Goal: Task Accomplishment & Management: Use online tool/utility

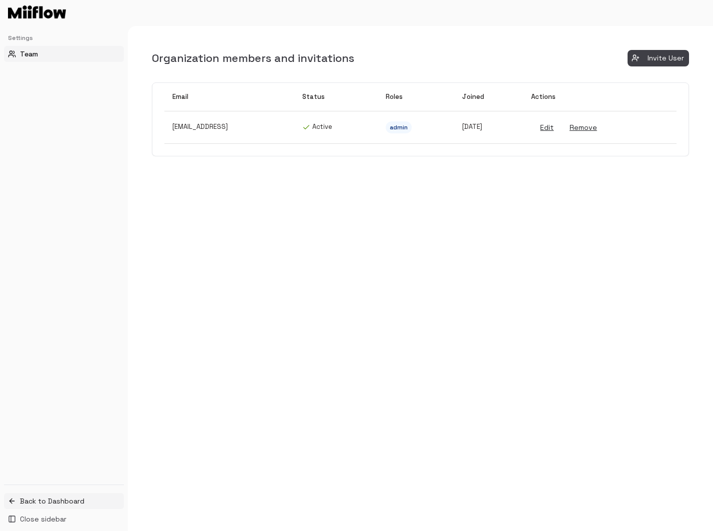
click at [71, 497] on span "Back to Dashboard" at bounding box center [52, 501] width 64 height 10
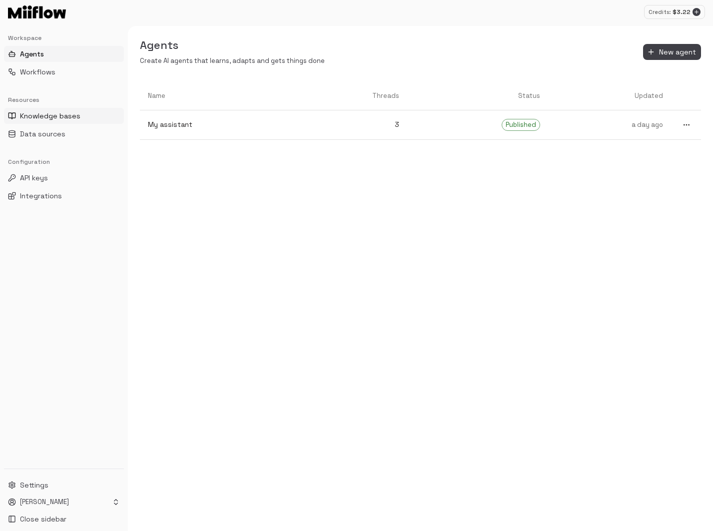
click at [77, 115] on span "Knowledge bases" at bounding box center [50, 116] width 60 height 10
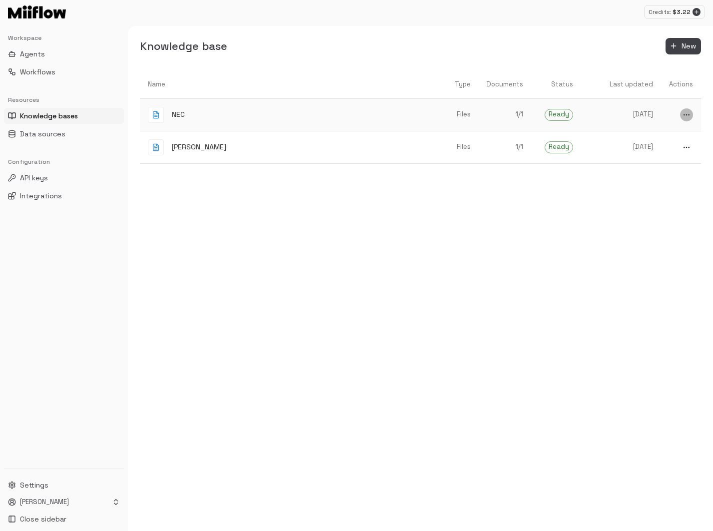
click at [686, 113] on icon "more" at bounding box center [687, 115] width 8 height 8
click at [675, 150] on span "Delete" at bounding box center [683, 149] width 26 height 9
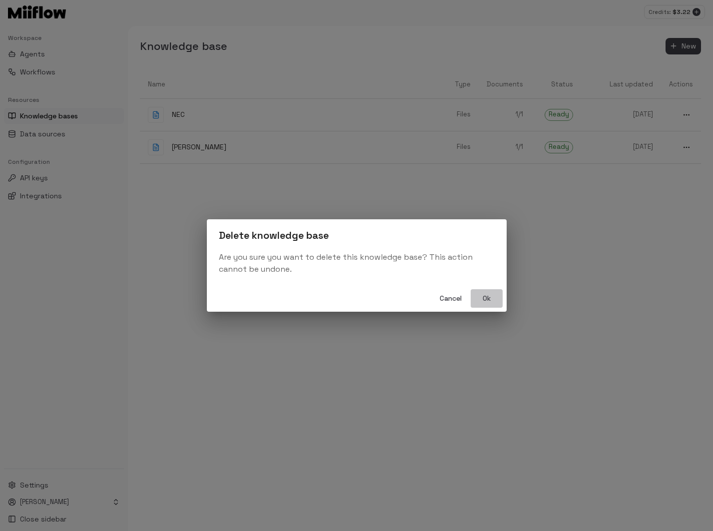
click at [483, 298] on button "Ok" at bounding box center [487, 298] width 32 height 18
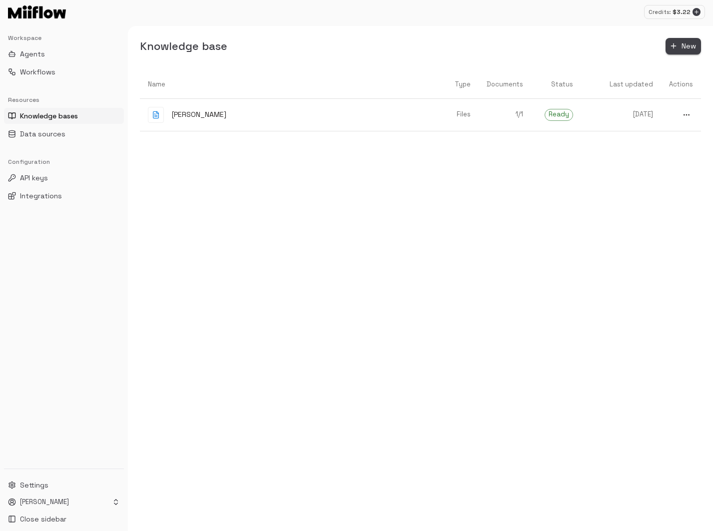
click at [677, 42] on icon "button" at bounding box center [674, 46] width 8 height 8
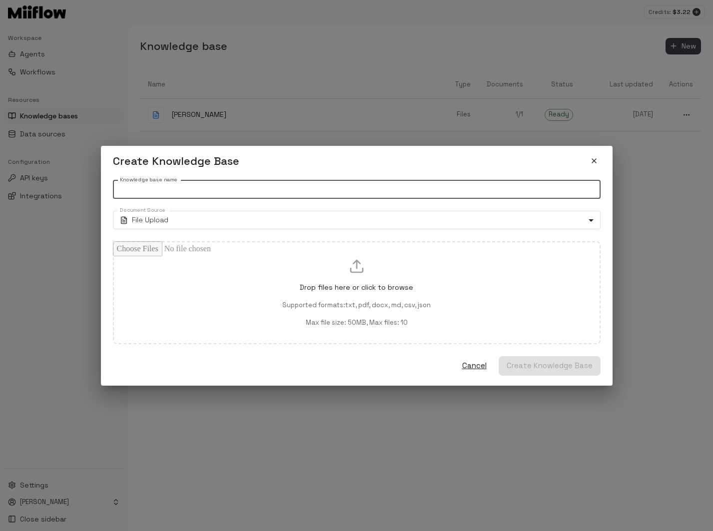
click at [244, 197] on input "Knowledge base name" at bounding box center [357, 189] width 488 height 18
type input "*"
click at [223, 221] on body "Credits: $ 3.22 Workspace Agents Workflows Resources Knowledge bases Data sourc…" at bounding box center [356, 265] width 713 height 531
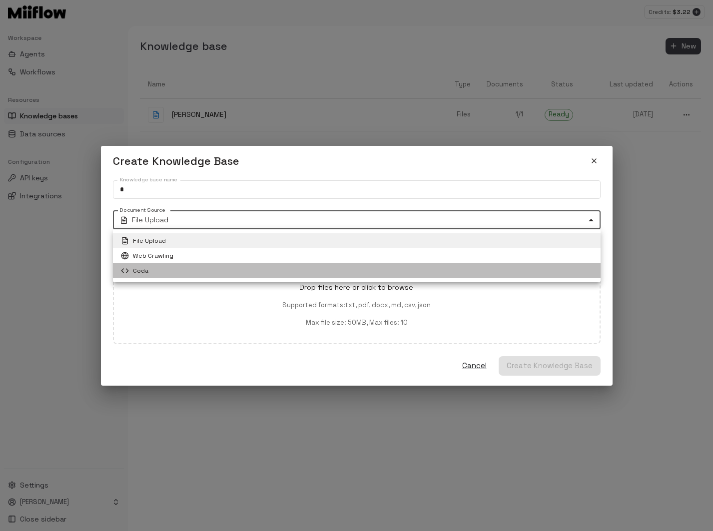
click at [199, 266] on li "Coda" at bounding box center [357, 270] width 488 height 15
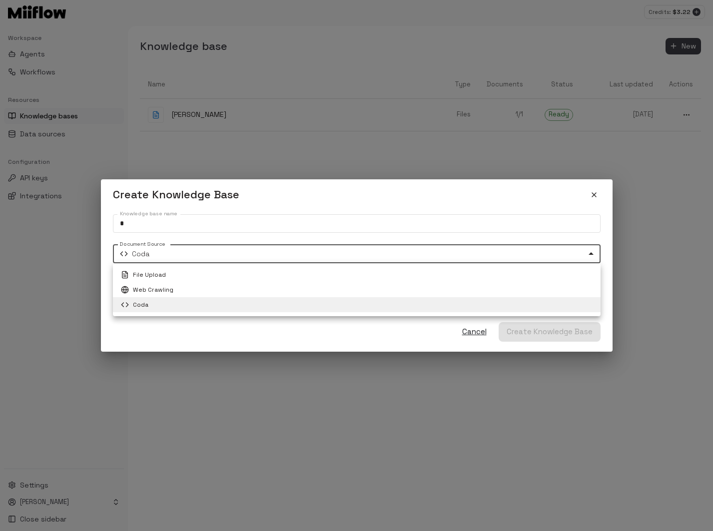
click at [195, 250] on body "Credits: $ 3.22 Workspace Agents Workflows Resources Knowledge bases Data sourc…" at bounding box center [356, 265] width 713 height 531
drag, startPoint x: 178, startPoint y: 294, endPoint x: 182, endPoint y: 275, distance: 19.4
click at [182, 275] on ul "File Upload Web Crawling Coda" at bounding box center [357, 289] width 488 height 53
click at [182, 275] on li "File Upload" at bounding box center [357, 274] width 488 height 15
type input "****"
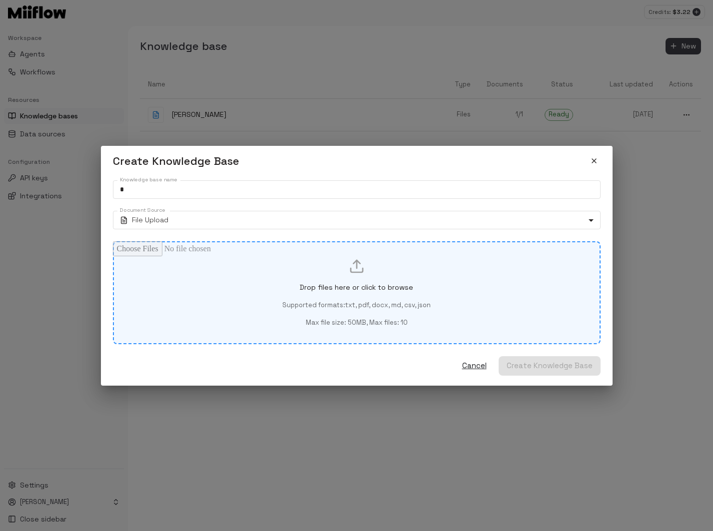
click at [199, 275] on div "Drop files here or click to browse Supported formats: txt, pdf, docx, md, csv, …" at bounding box center [357, 292] width 454 height 69
type input "**********"
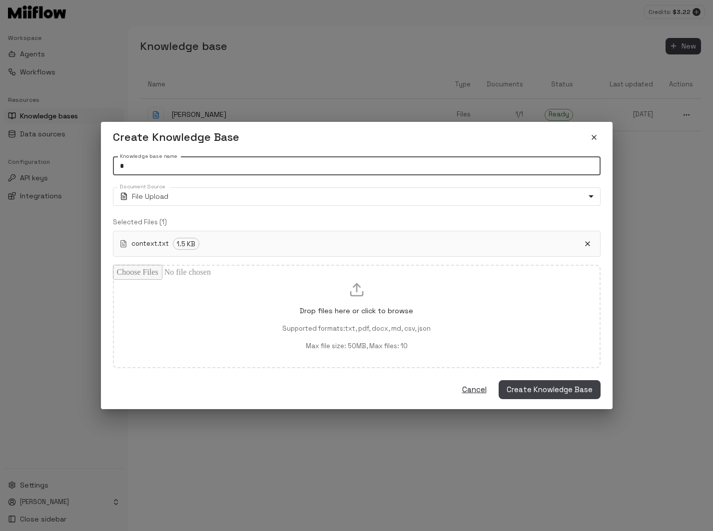
click at [209, 169] on input "*" at bounding box center [357, 166] width 488 height 18
type input "*******"
click at [499, 380] on button "Create Knowledge Base" at bounding box center [550, 389] width 102 height 19
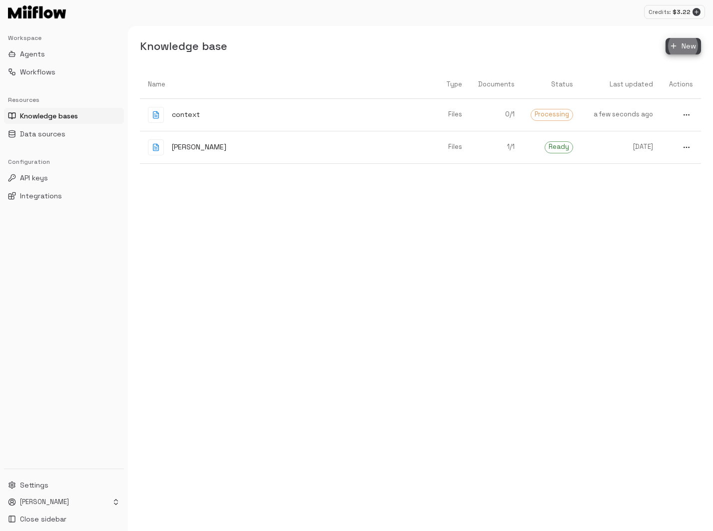
click at [504, 325] on div "Name Type Documents Status Last updated Actions context Files 0 / 1 Processing …" at bounding box center [420, 300] width 561 height 461
